Goal: Information Seeking & Learning: Check status

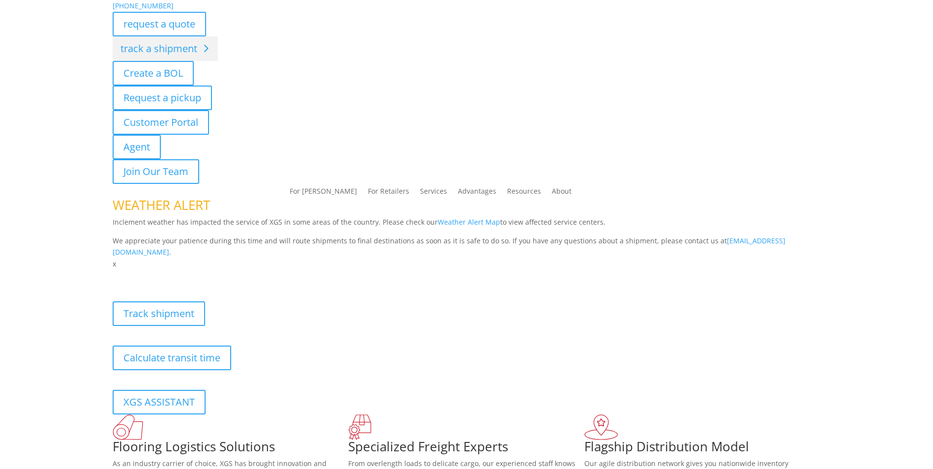
click at [159, 50] on div "[PHONE_NUMBER] request a quote track a shipment Create a BOL Request a pickup C…" at bounding box center [466, 135] width 933 height 270
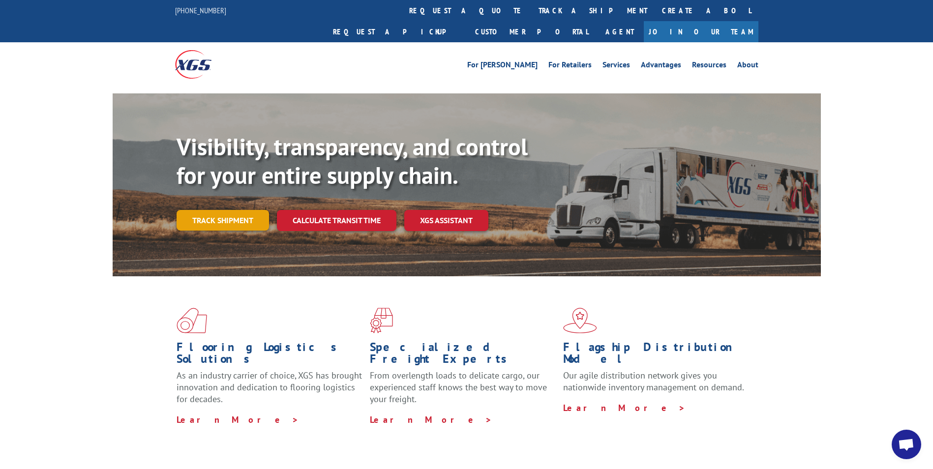
click at [219, 210] on link "Track shipment" at bounding box center [223, 220] width 92 height 21
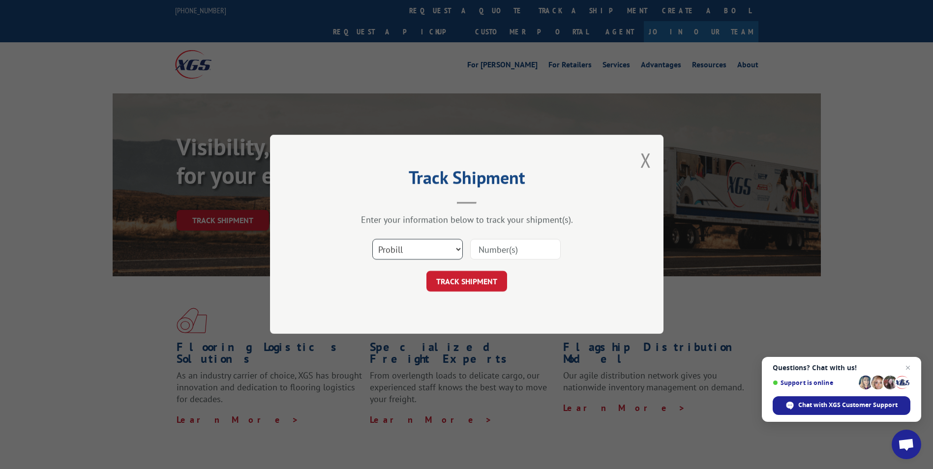
click at [459, 248] on select "Select category... Probill BOL PO" at bounding box center [417, 250] width 91 height 21
select select "bol"
click at [372, 240] on select "Select category... Probill BOL PO" at bounding box center [417, 250] width 91 height 21
click at [488, 248] on input at bounding box center [515, 250] width 91 height 21
type input "50868669"
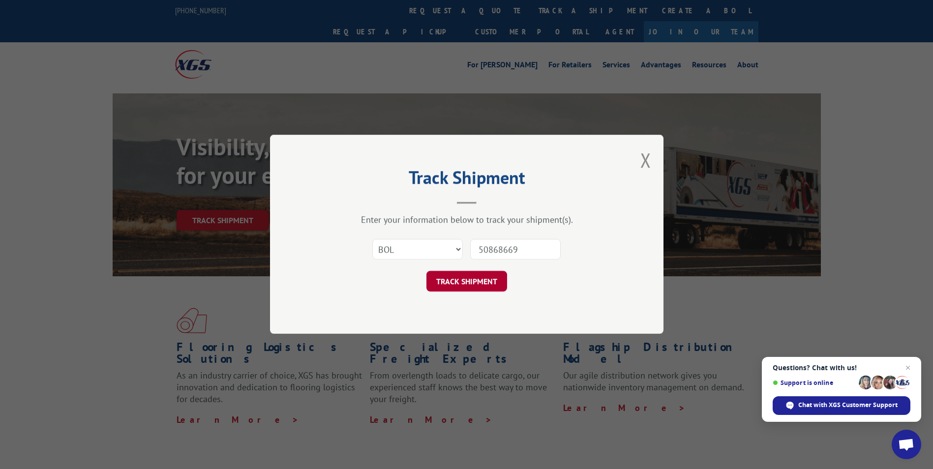
click at [442, 279] on button "TRACK SHIPMENT" at bounding box center [467, 282] width 81 height 21
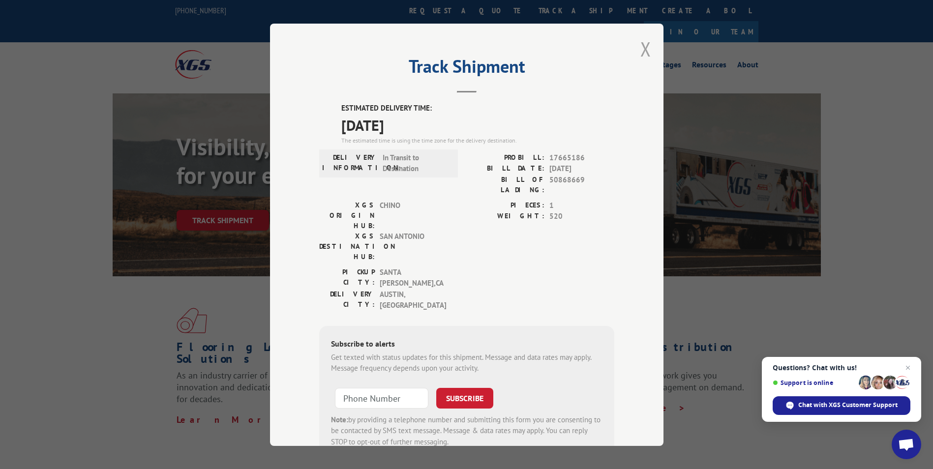
click at [641, 49] on button "Close modal" at bounding box center [646, 49] width 11 height 26
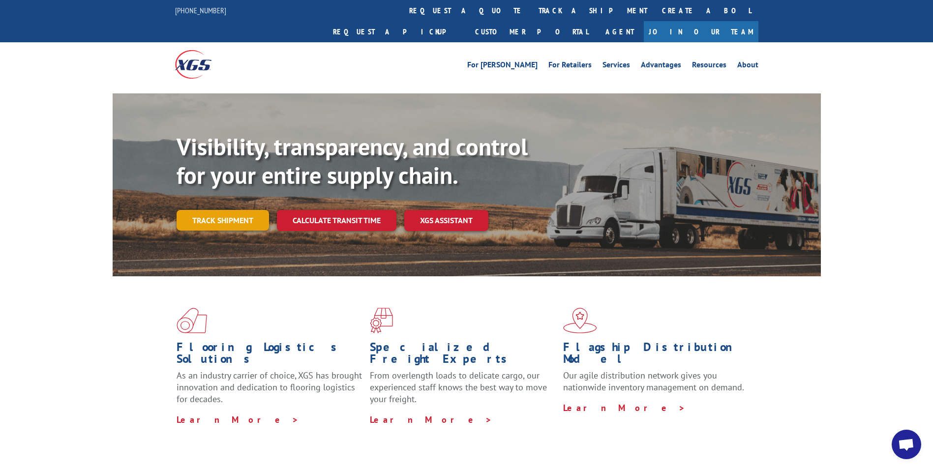
click at [221, 210] on link "Track shipment" at bounding box center [223, 220] width 92 height 21
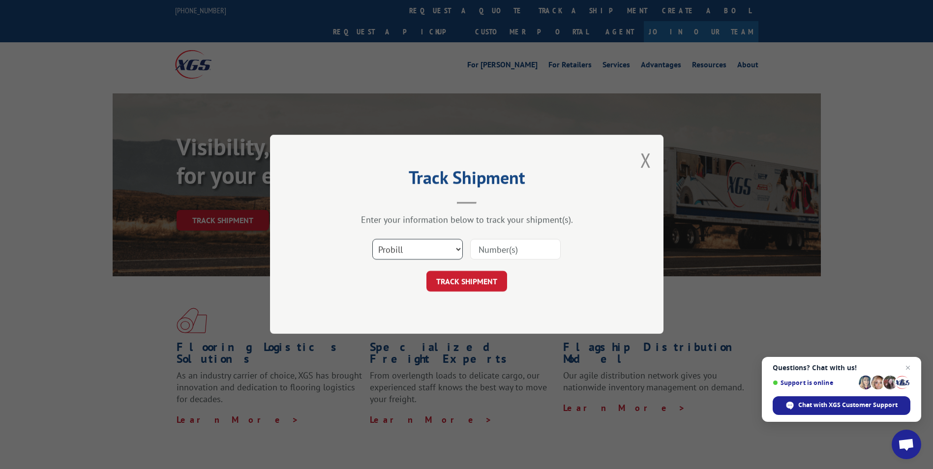
drag, startPoint x: 456, startPoint y: 247, endPoint x: 448, endPoint y: 251, distance: 9.0
click at [456, 247] on select "Select category... Probill BOL PO" at bounding box center [417, 250] width 91 height 21
select select "bol"
click at [372, 240] on select "Select category... Probill BOL PO" at bounding box center [417, 250] width 91 height 21
click at [488, 242] on input at bounding box center [515, 250] width 91 height 21
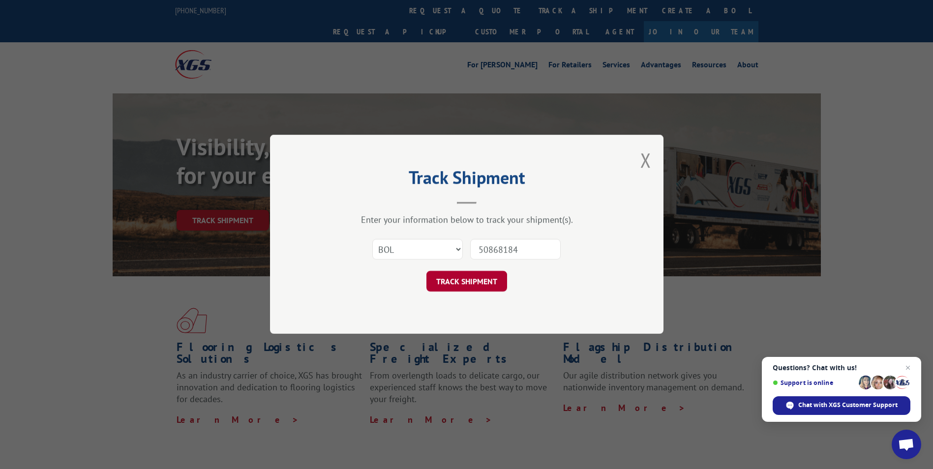
type input "50868184"
click at [459, 283] on button "TRACK SHIPMENT" at bounding box center [467, 282] width 81 height 21
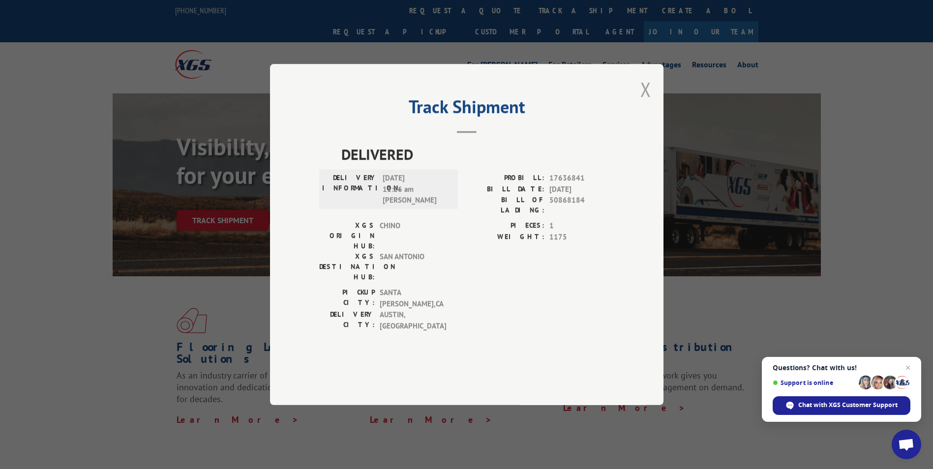
click at [643, 102] on button "Close modal" at bounding box center [646, 89] width 11 height 26
